Goal: Information Seeking & Learning: Check status

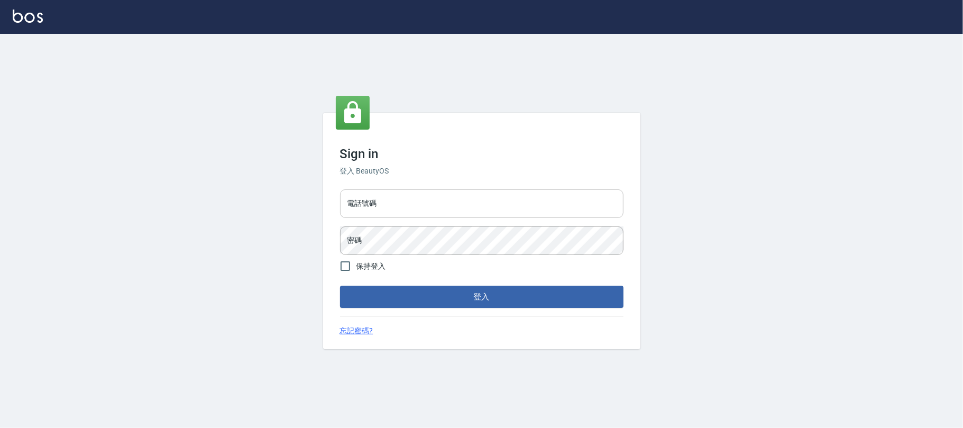
click at [401, 189] on input "電話號碼" at bounding box center [481, 203] width 283 height 29
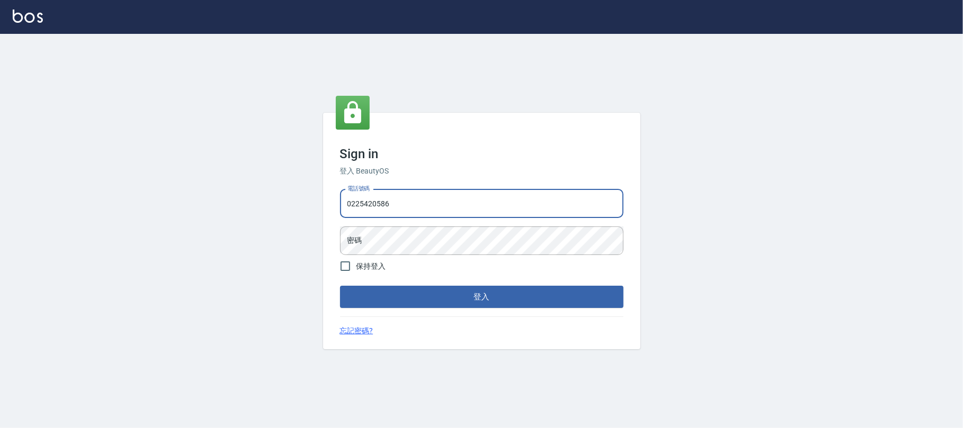
type input "0225420586"
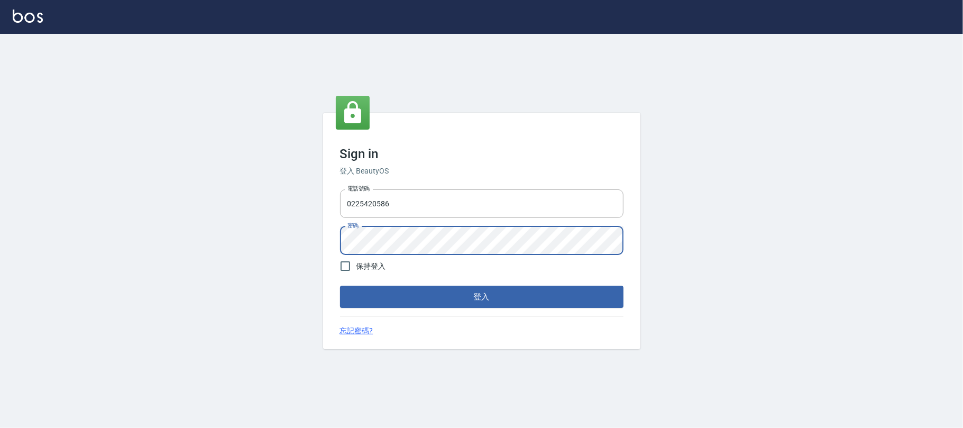
click at [340, 286] on button "登入" at bounding box center [481, 297] width 283 height 22
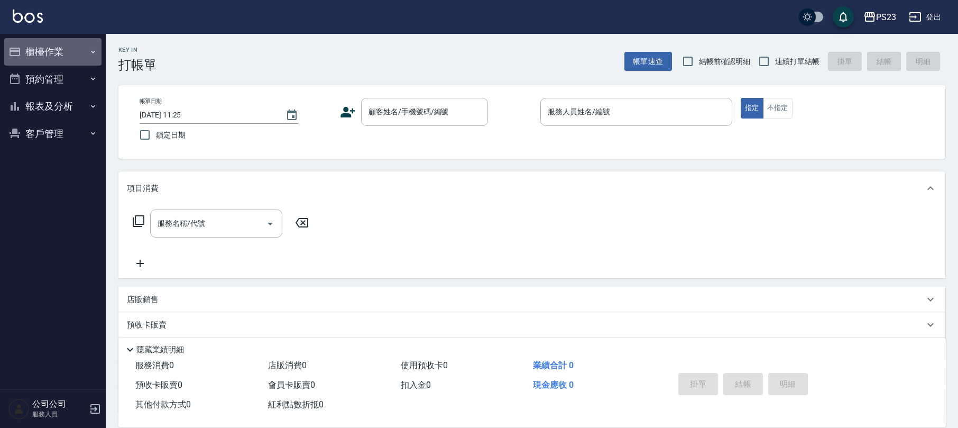
click at [100, 49] on button "櫃檯作業" at bounding box center [52, 51] width 97 height 27
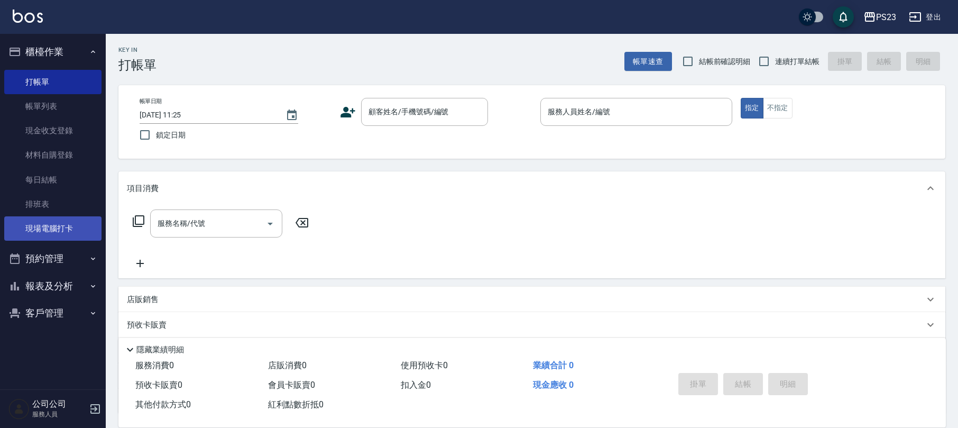
click at [49, 226] on link "現場電腦打卡" at bounding box center [52, 228] width 97 height 24
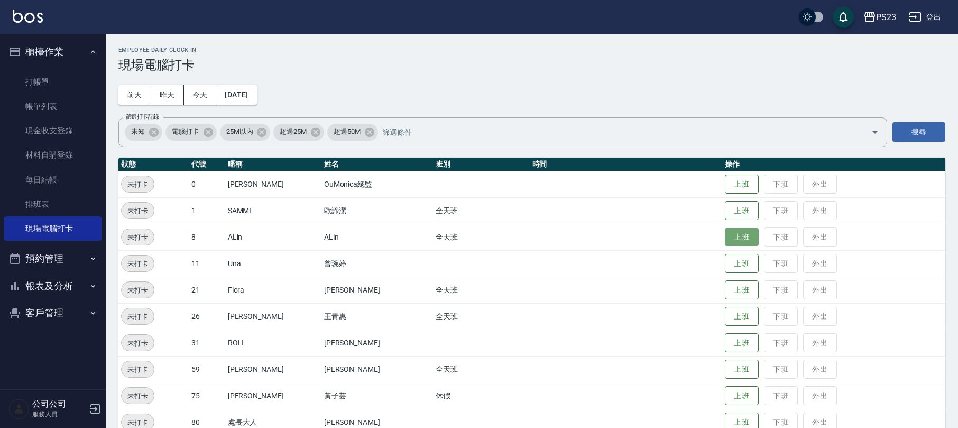
click at [726, 239] on button "上班" at bounding box center [742, 237] width 34 height 19
click at [731, 316] on button "上班" at bounding box center [742, 316] width 34 height 19
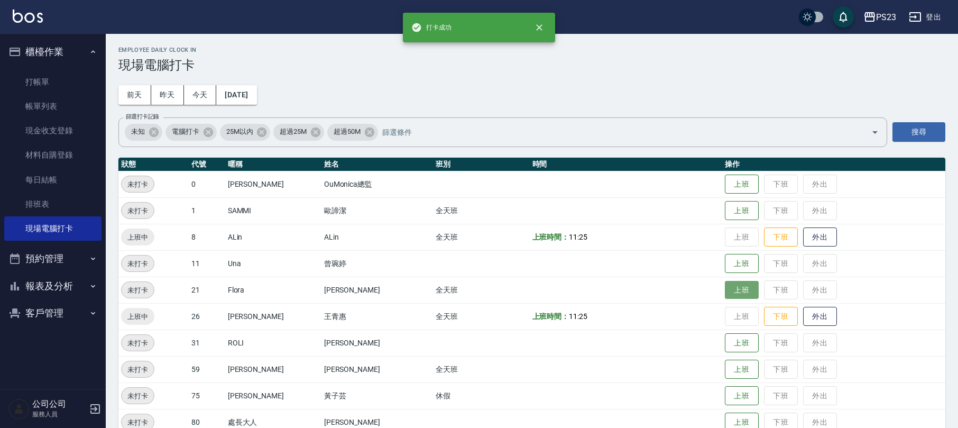
click at [728, 288] on button "上班" at bounding box center [742, 290] width 34 height 19
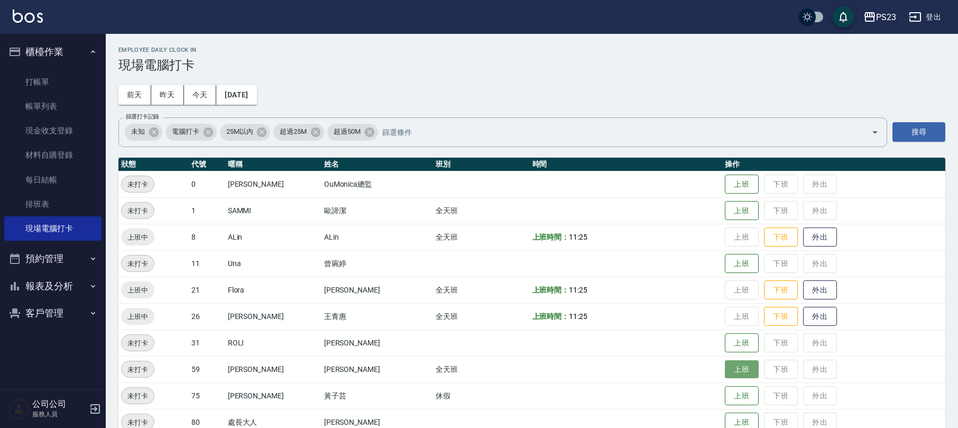
click at [725, 366] on button "上班" at bounding box center [742, 369] width 34 height 19
click at [725, 208] on button "上班" at bounding box center [742, 210] width 34 height 19
click at [728, 208] on button "上班" at bounding box center [742, 210] width 34 height 19
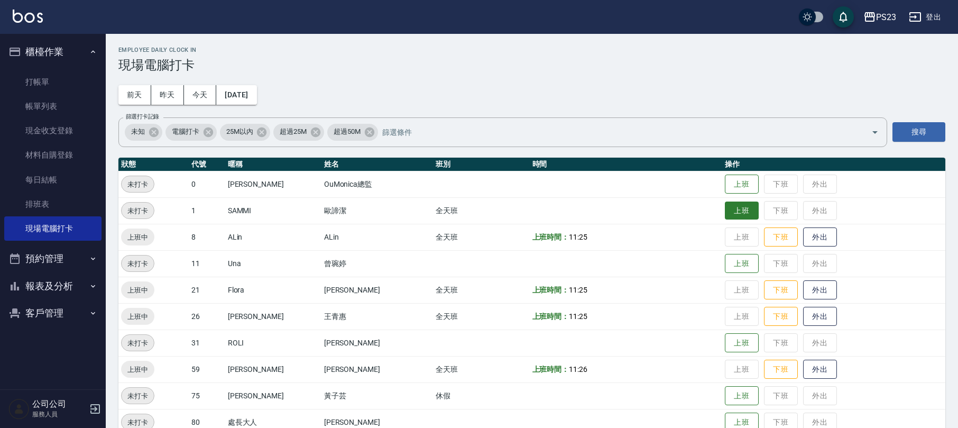
click at [725, 210] on button "上班" at bounding box center [742, 210] width 34 height 19
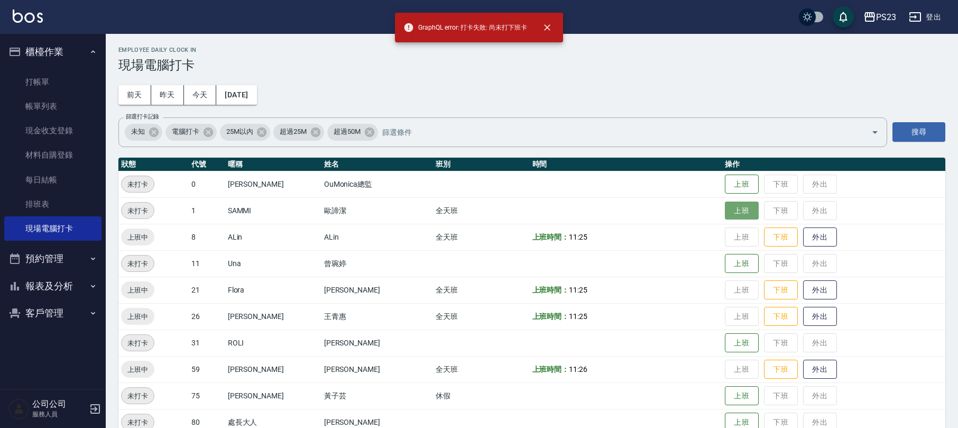
click at [725, 210] on button "上班" at bounding box center [742, 210] width 34 height 19
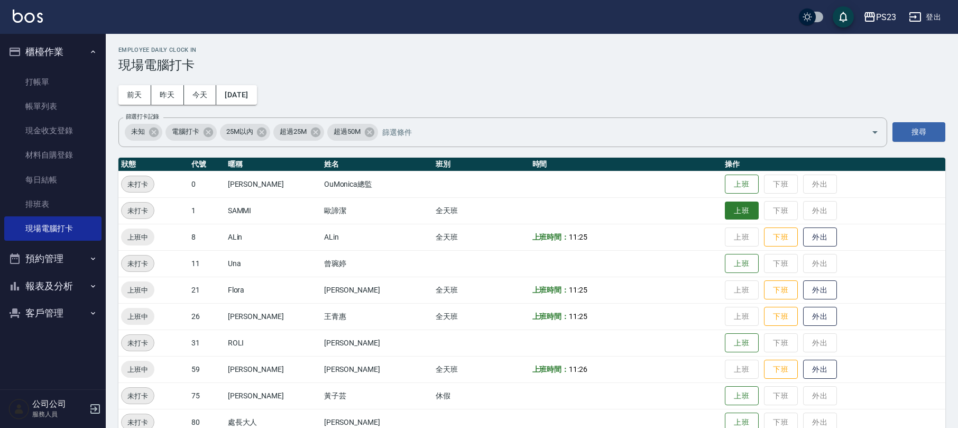
click at [726, 205] on button "上班" at bounding box center [742, 210] width 34 height 19
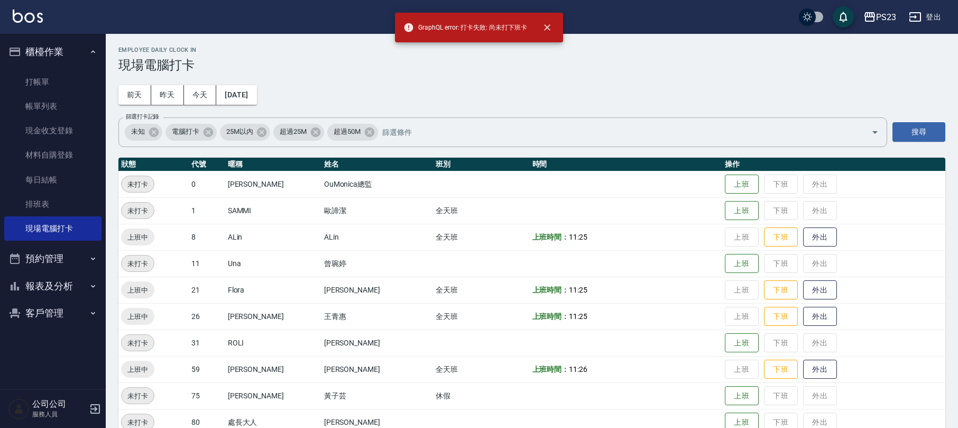
click at [775, 214] on td "上班 下班 外出" at bounding box center [833, 210] width 223 height 26
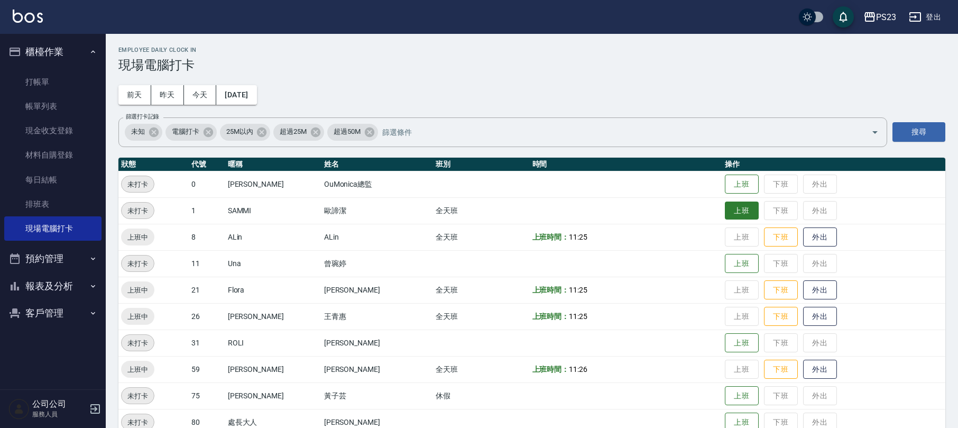
click at [728, 206] on button "上班" at bounding box center [742, 210] width 34 height 19
click at [726, 205] on button "上班" at bounding box center [742, 210] width 34 height 19
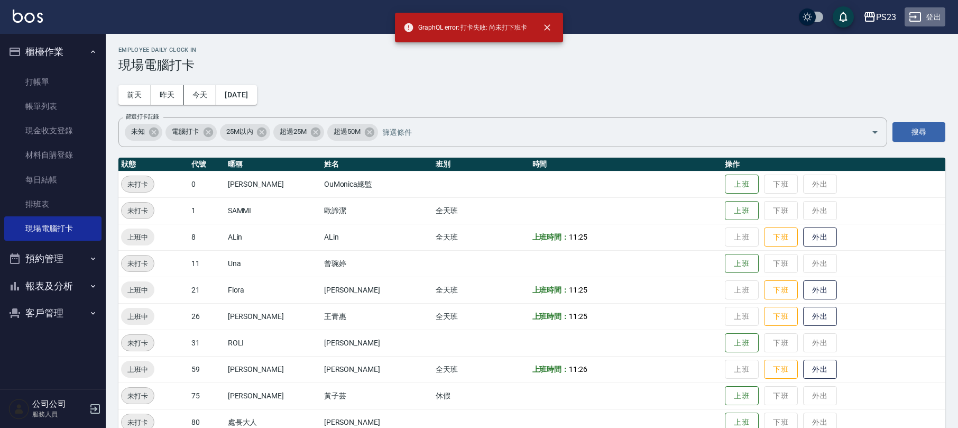
click at [929, 9] on button "登出" at bounding box center [925, 17] width 41 height 20
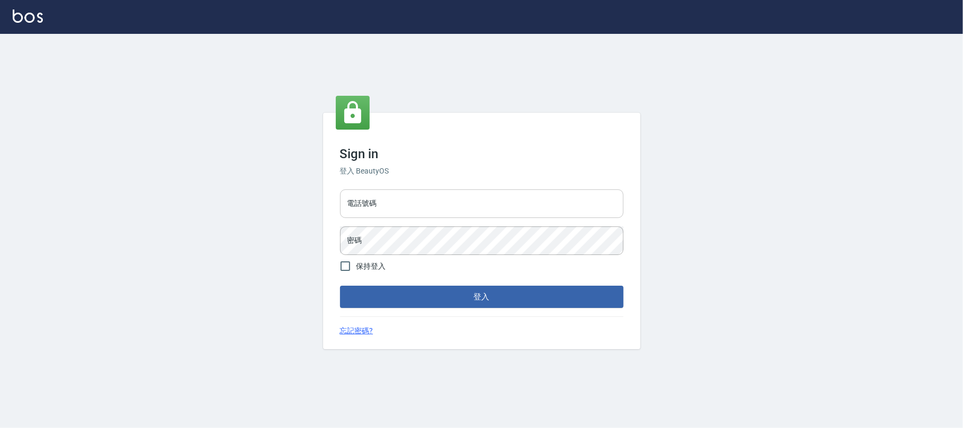
click at [400, 198] on input "電話號碼" at bounding box center [481, 203] width 283 height 29
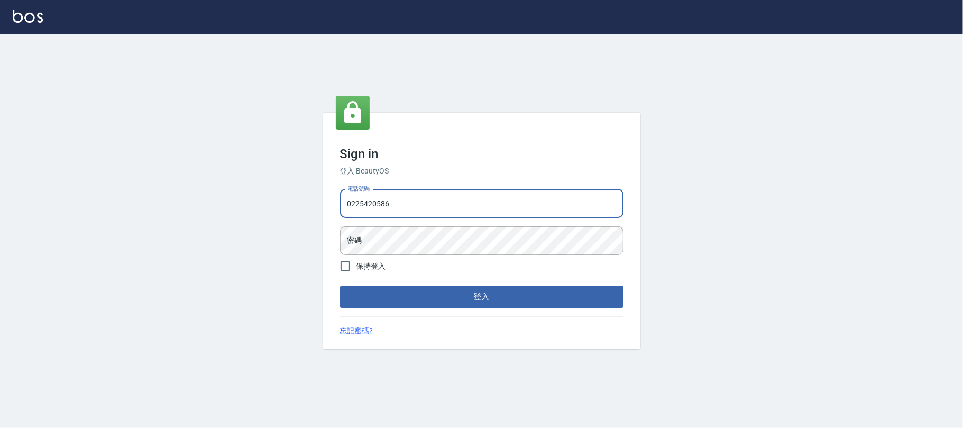
type input "0225420586"
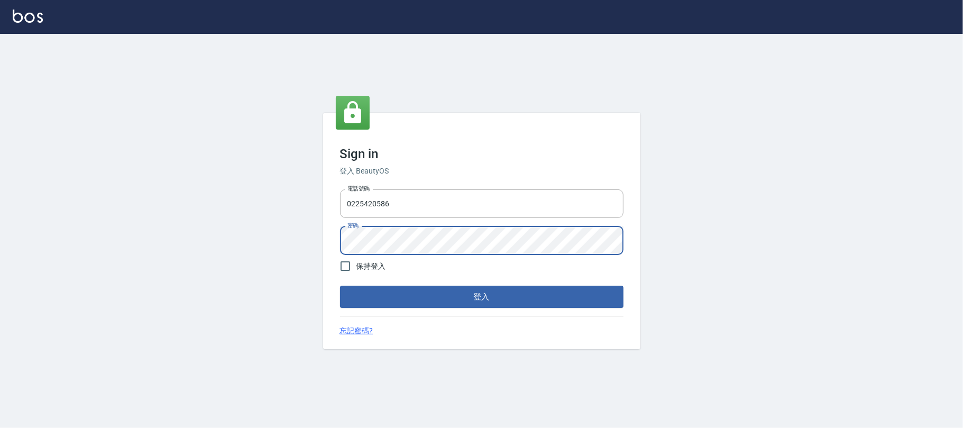
click at [443, 296] on button "登入" at bounding box center [481, 297] width 283 height 22
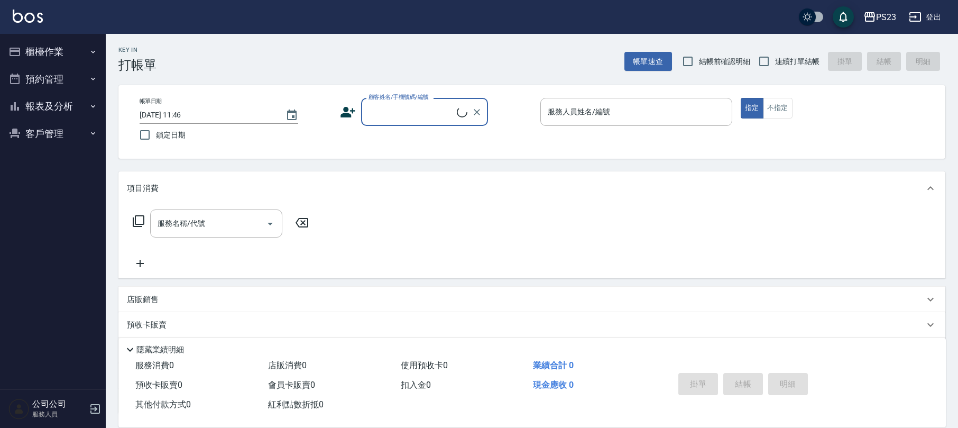
click at [49, 39] on button "櫃檯作業" at bounding box center [52, 51] width 97 height 27
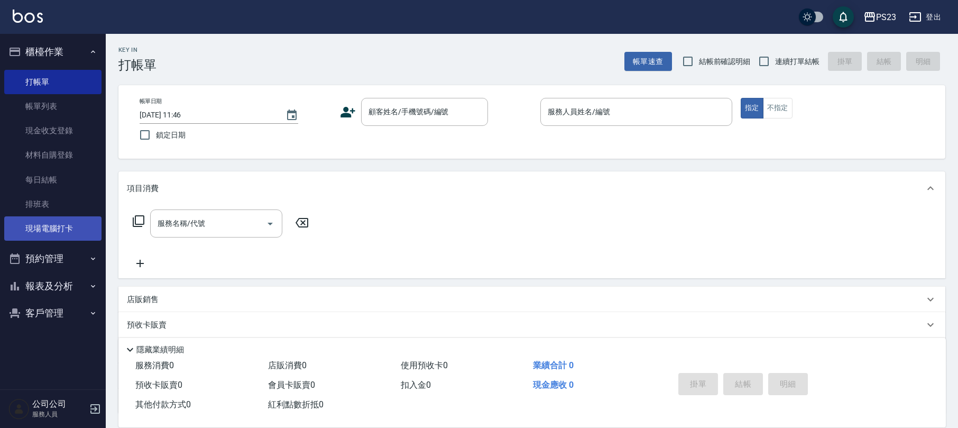
click at [49, 223] on link "現場電腦打卡" at bounding box center [52, 228] width 97 height 24
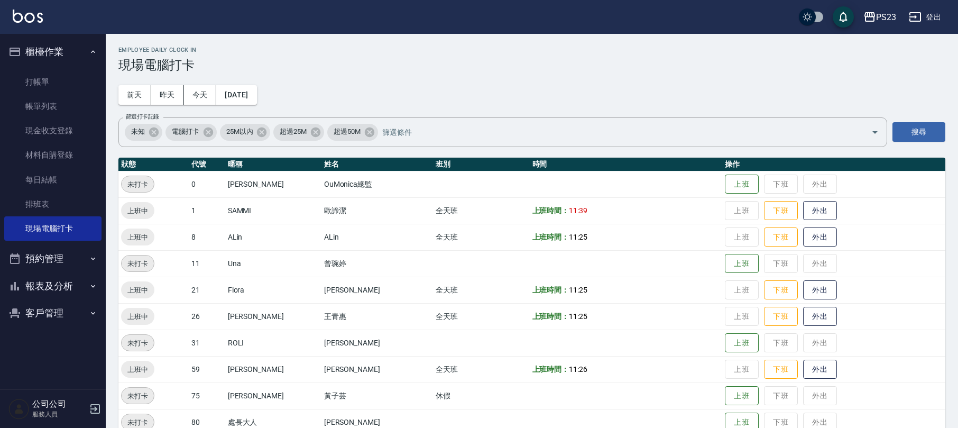
scroll to position [47, 0]
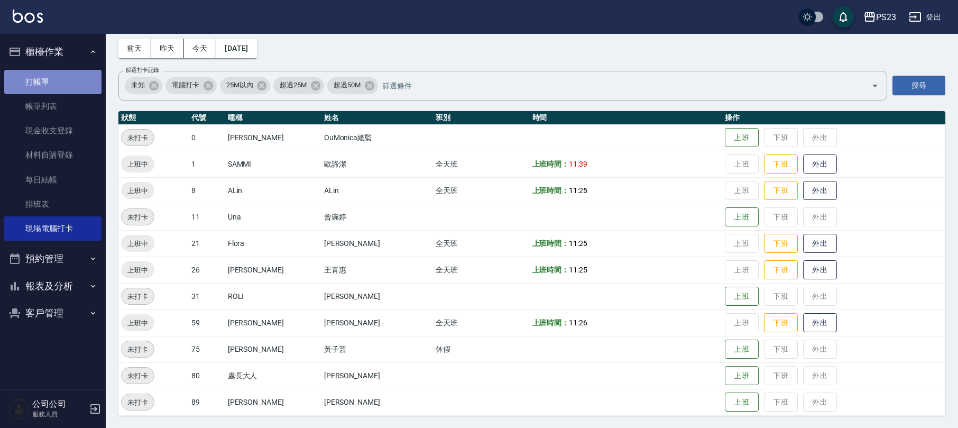
click at [49, 82] on link "打帳單" at bounding box center [52, 82] width 97 height 24
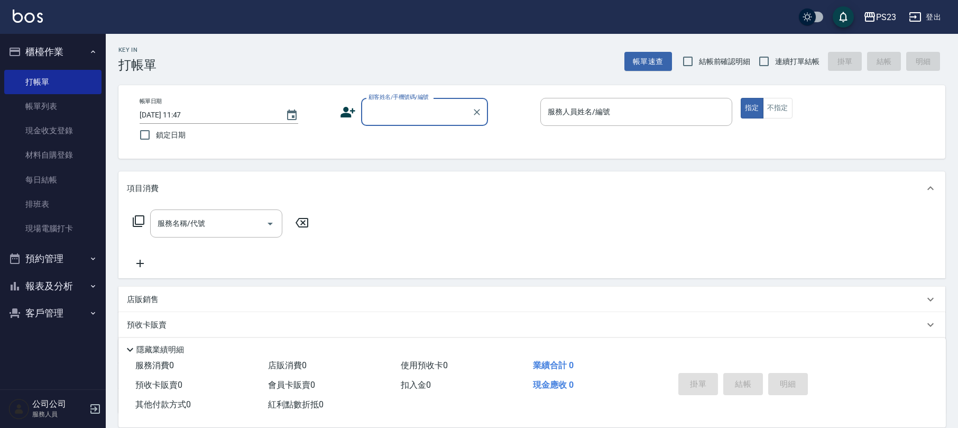
click at [53, 312] on button "客戶管理" at bounding box center [52, 312] width 97 height 27
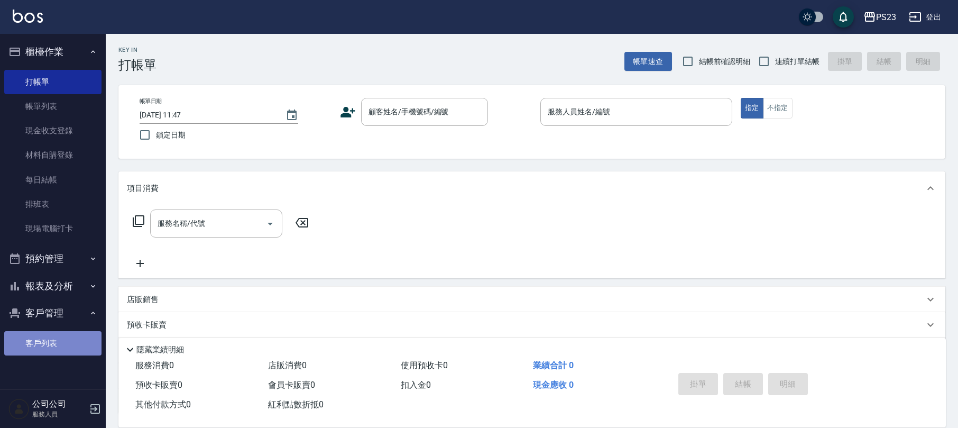
click at [50, 337] on link "客戶列表" at bounding box center [52, 343] width 97 height 24
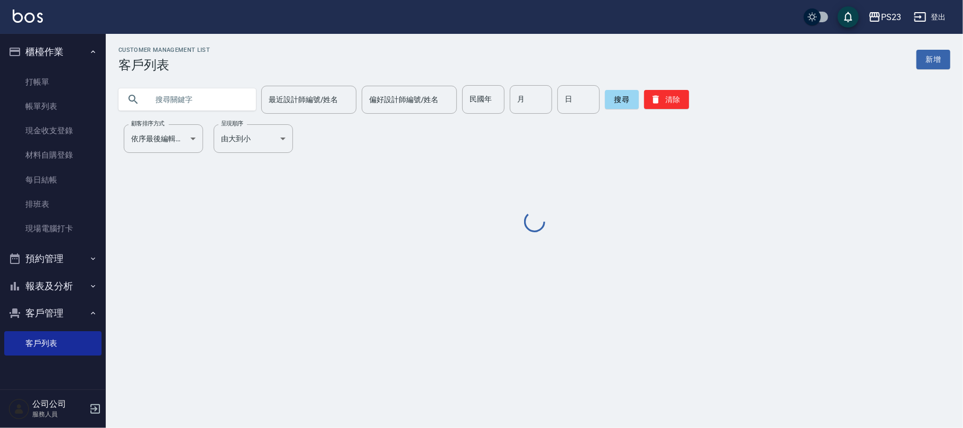
drag, startPoint x: 201, startPoint y: 92, endPoint x: 174, endPoint y: 75, distance: 32.3
click at [201, 93] on input "text" at bounding box center [197, 99] width 99 height 29
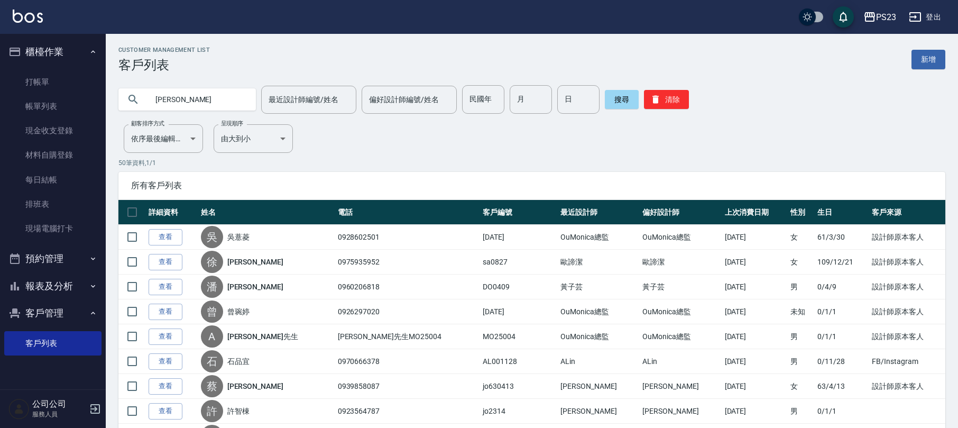
scroll to position [70, 0]
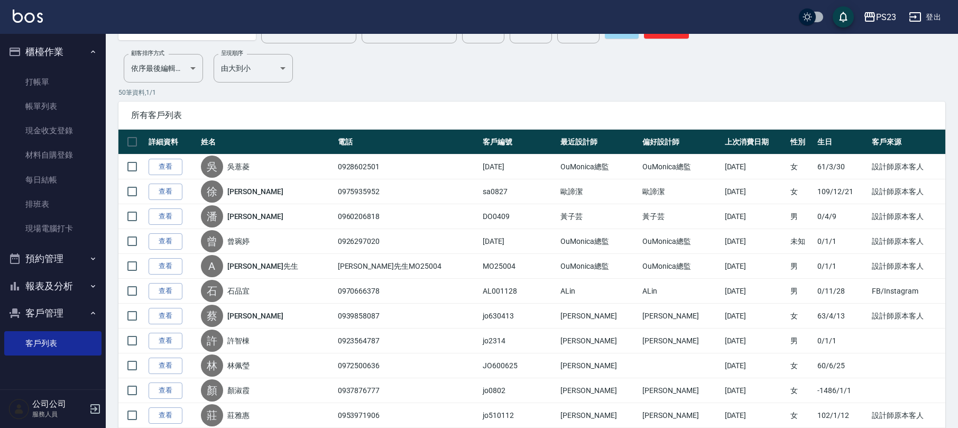
type input "歐維"
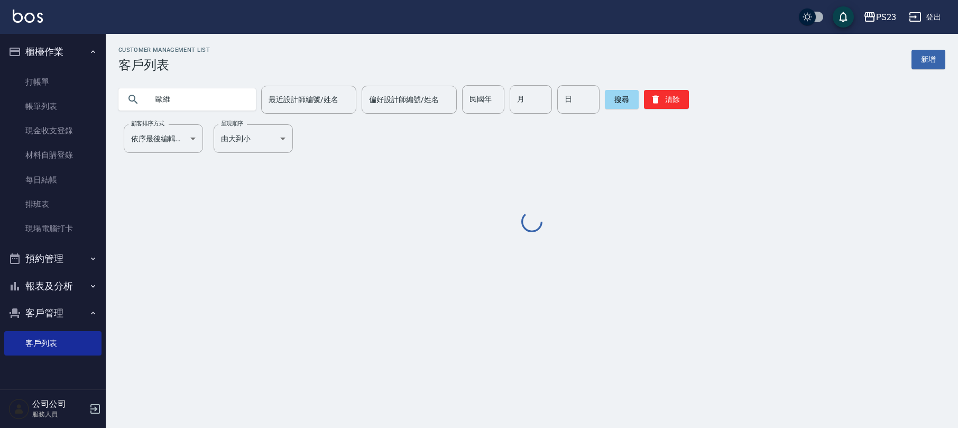
scroll to position [0, 0]
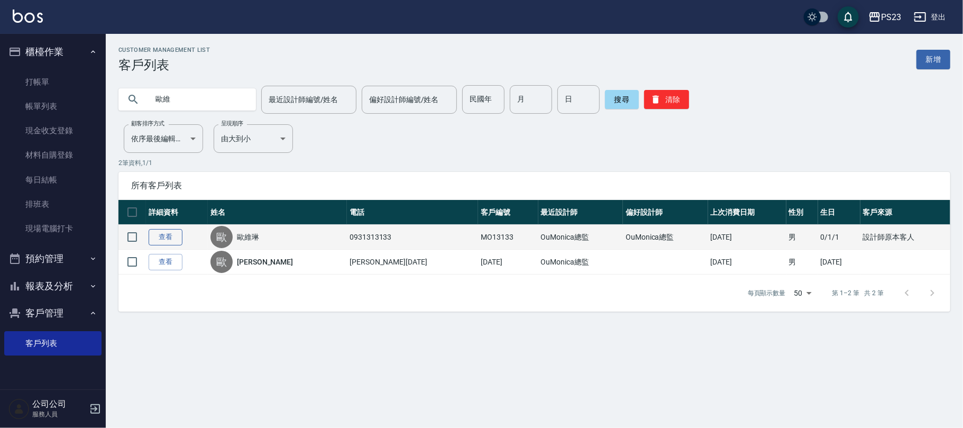
click at [180, 239] on link "查看" at bounding box center [166, 237] width 34 height 16
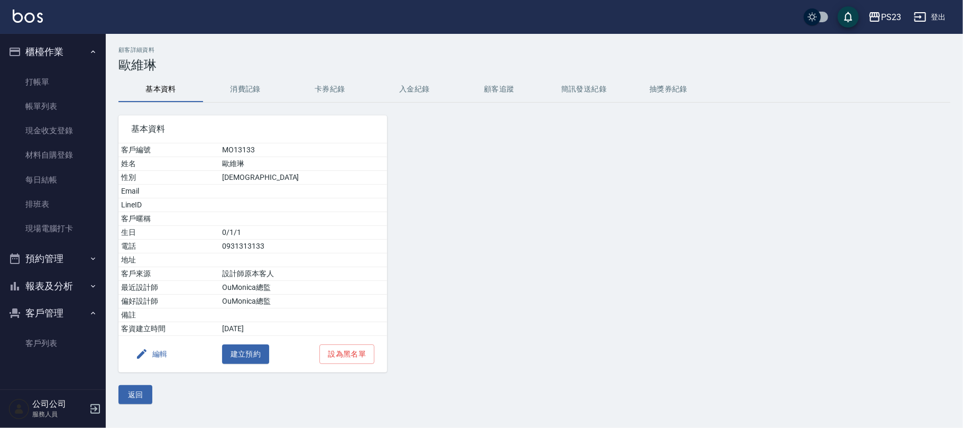
click at [244, 87] on button "消費記錄" at bounding box center [245, 89] width 85 height 25
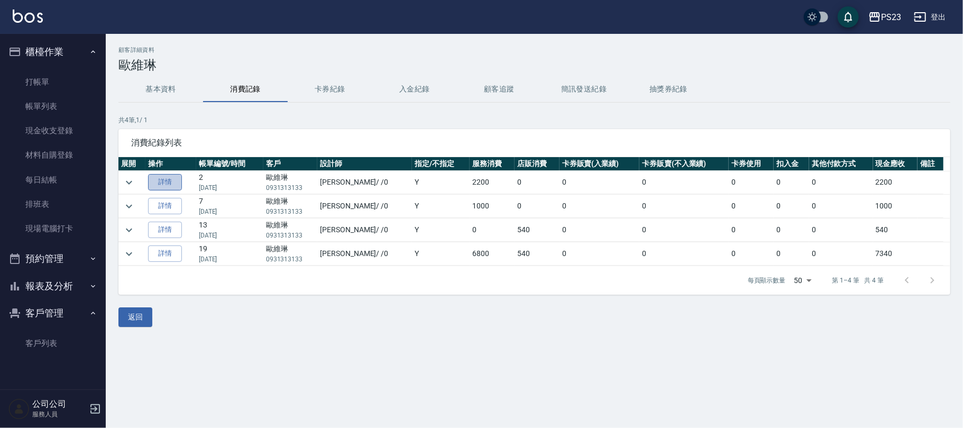
click at [164, 174] on link "詳情" at bounding box center [165, 182] width 34 height 16
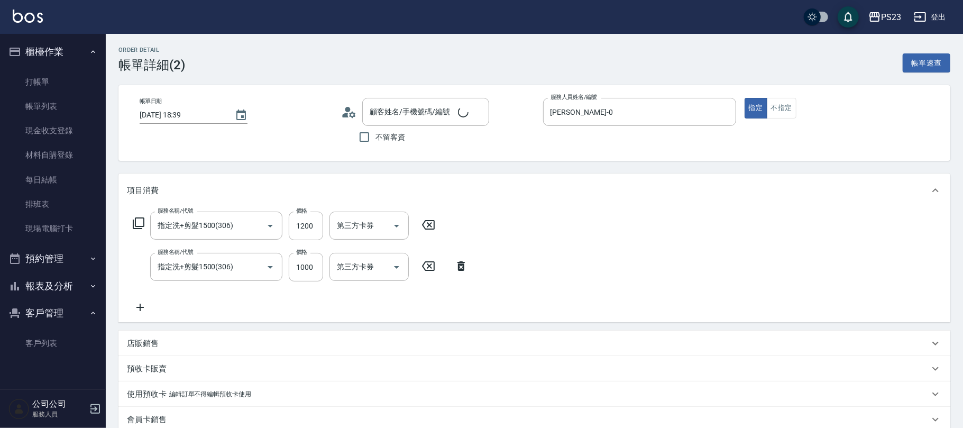
type input "[DATE] 18:39"
type input "[PERSON_NAME]-0"
type input "設計師原本客人"
type input "指定洗+剪髮1500(306)"
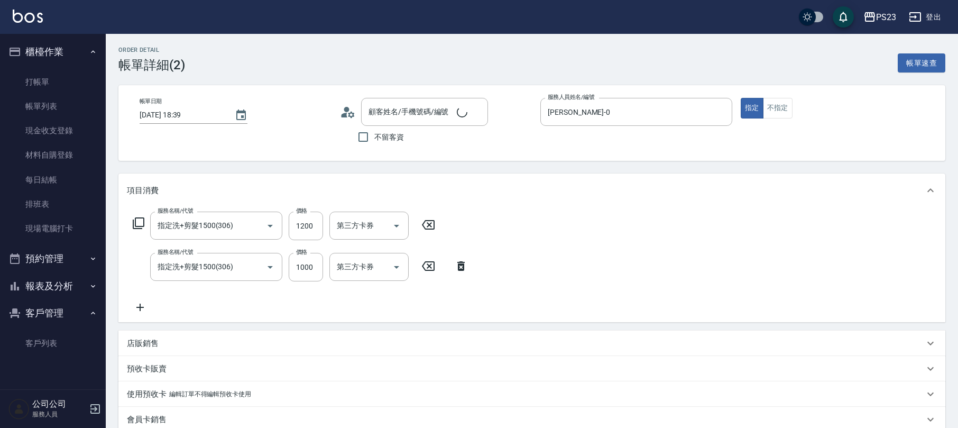
type input "[PERSON_NAME]/0931313133/MO13133"
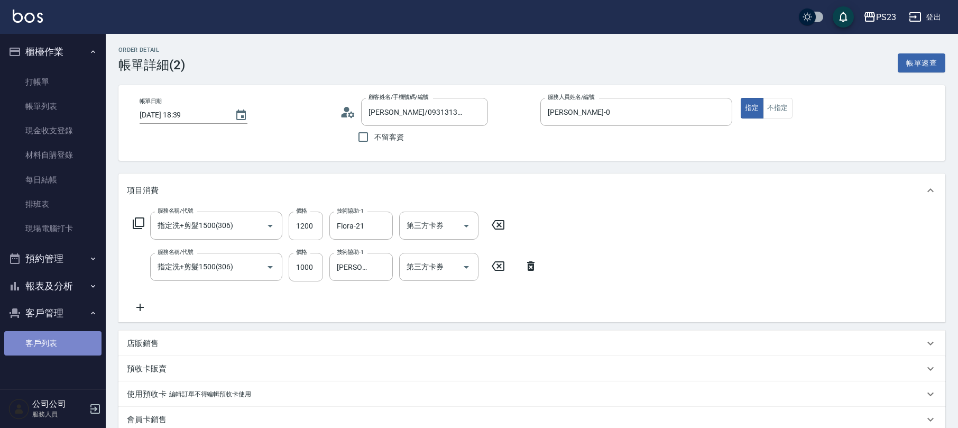
click at [41, 338] on link "客戶列表" at bounding box center [52, 343] width 97 height 24
